Goal: Task Accomplishment & Management: Manage account settings

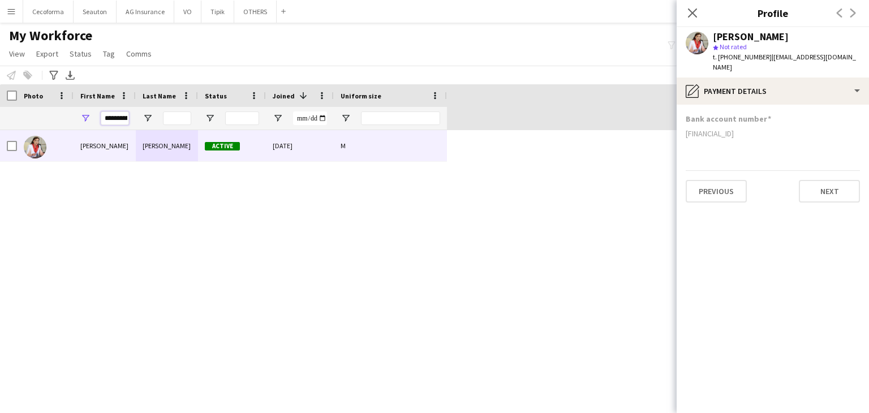
scroll to position [0, 6]
drag, startPoint x: 101, startPoint y: 119, endPoint x: 481, endPoint y: 62, distance: 383.8
click at [442, 83] on main "My Workforce View Views Default view New view Update view Delete view Edit name…" at bounding box center [434, 210] width 869 height 375
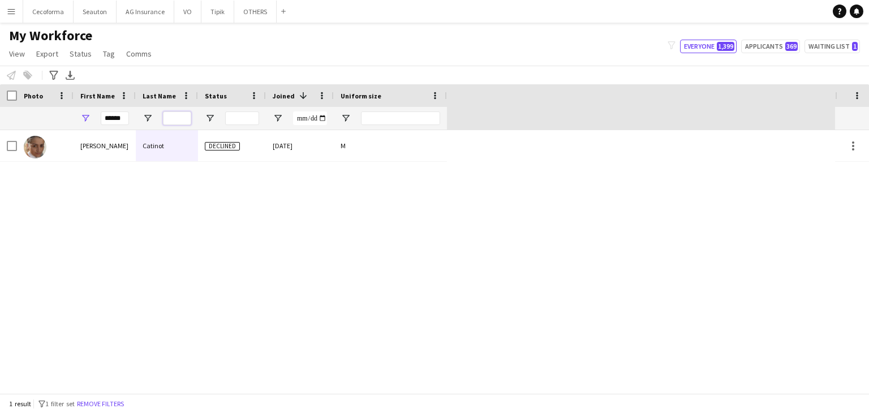
click at [174, 118] on input "Last Name Filter Input" at bounding box center [177, 118] width 28 height 14
click at [123, 122] on input "*****" at bounding box center [115, 118] width 28 height 14
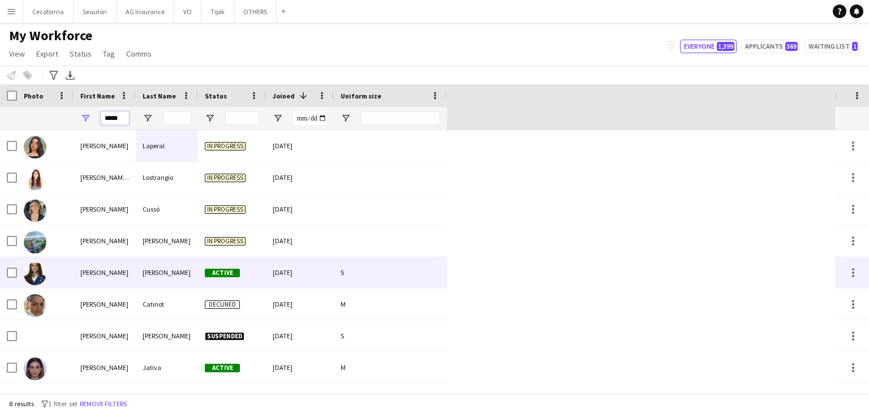
type input "*****"
click at [170, 281] on div "[PERSON_NAME]" at bounding box center [167, 272] width 62 height 31
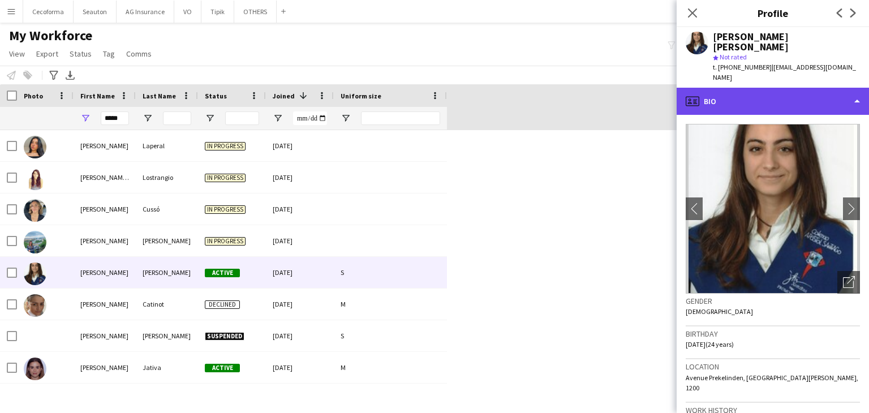
click at [710, 88] on div "profile Bio" at bounding box center [772, 101] width 192 height 27
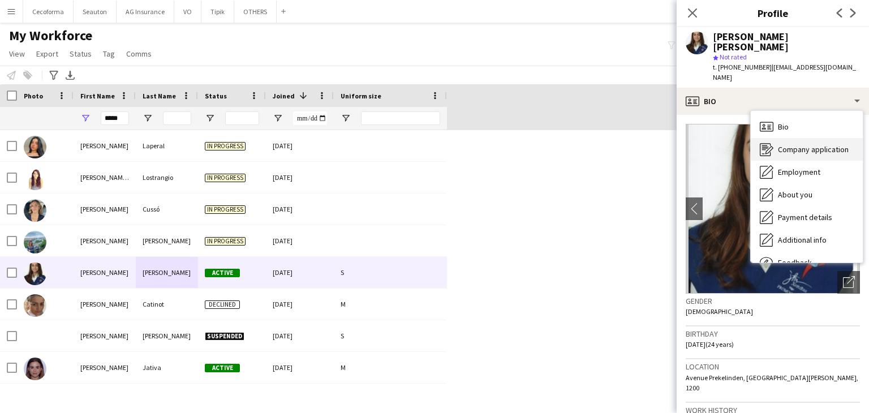
click at [792, 144] on span "Company application" at bounding box center [813, 149] width 71 height 10
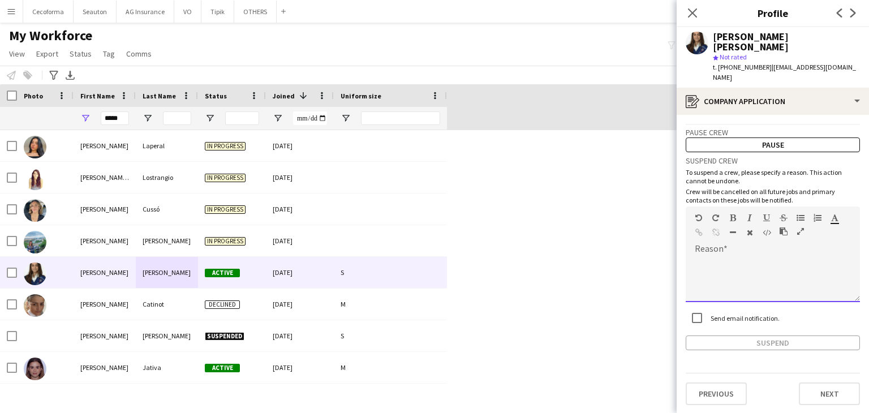
click at [721, 249] on div at bounding box center [772, 275] width 174 height 53
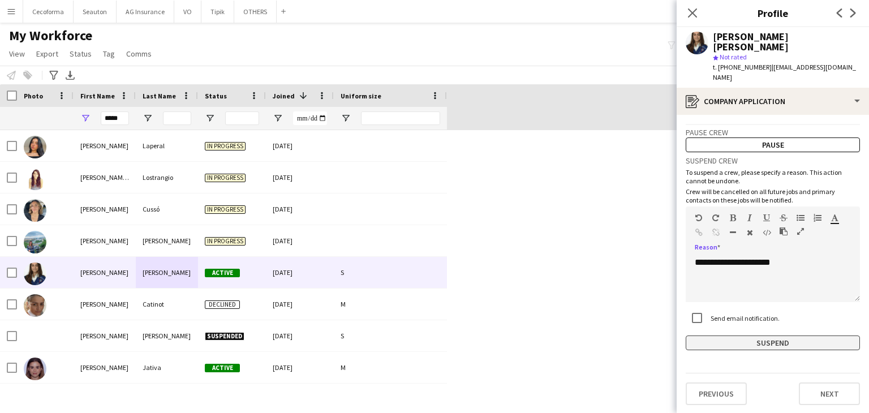
click at [700, 335] on button "Suspend" at bounding box center [772, 342] width 174 height 15
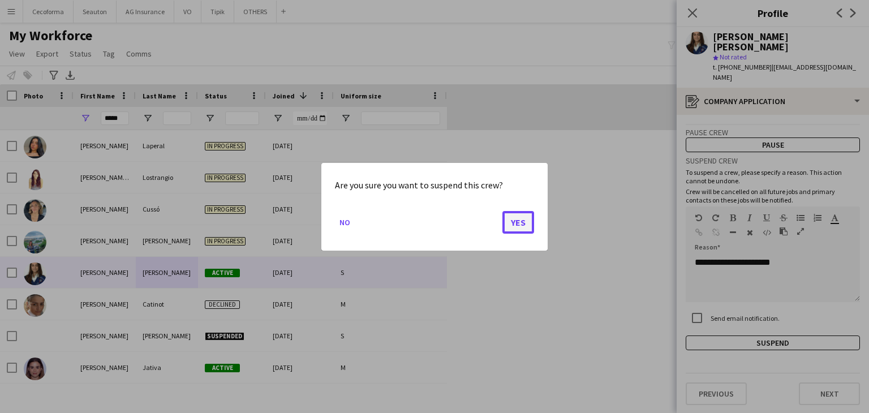
click at [528, 217] on button "Yes" at bounding box center [518, 221] width 32 height 23
